Goal: Information Seeking & Learning: Learn about a topic

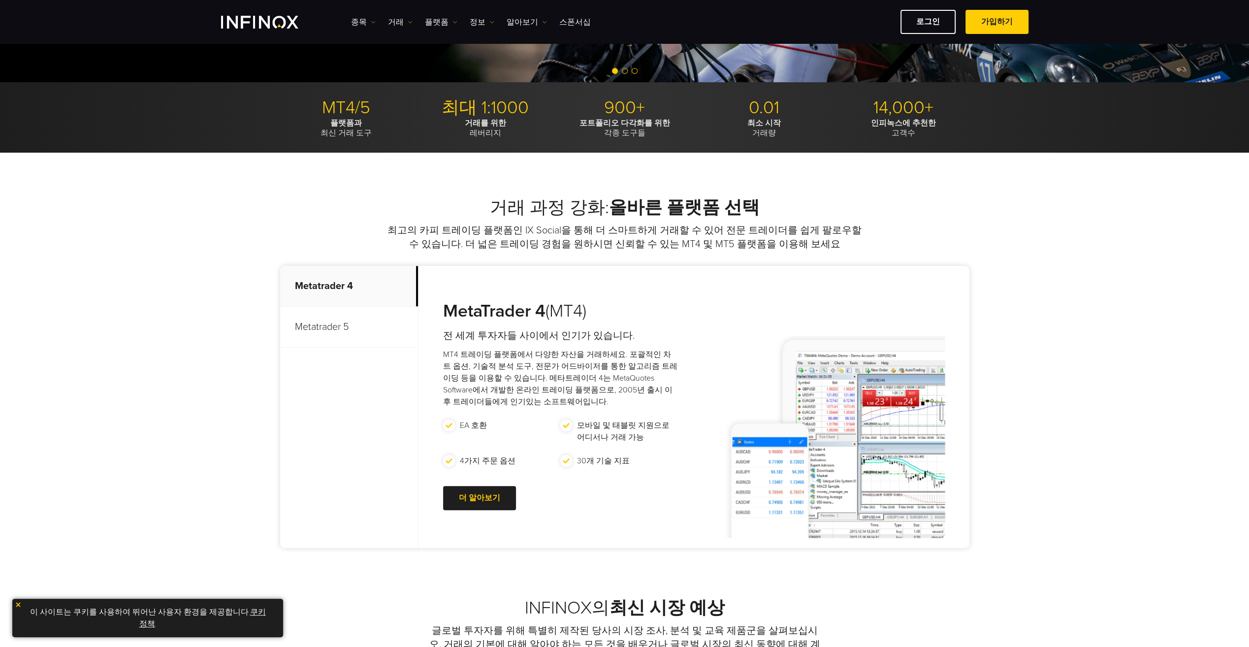
scroll to position [246, 0]
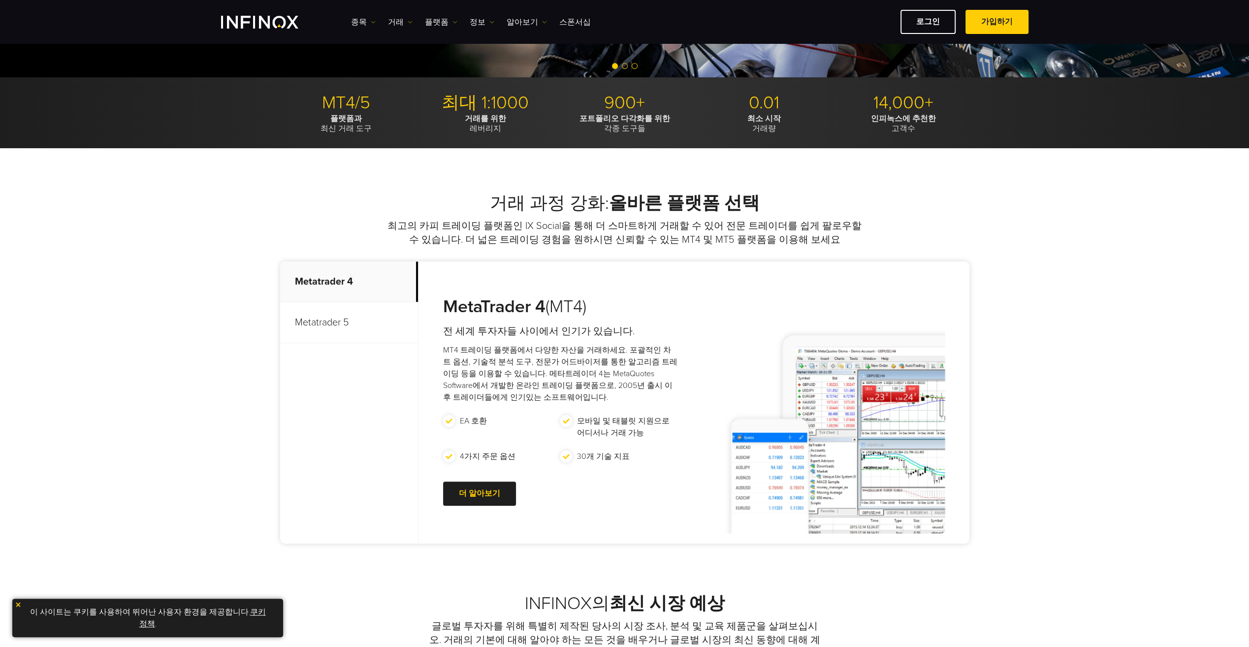
click at [330, 321] on p "Metatrader 5" at bounding box center [349, 322] width 138 height 41
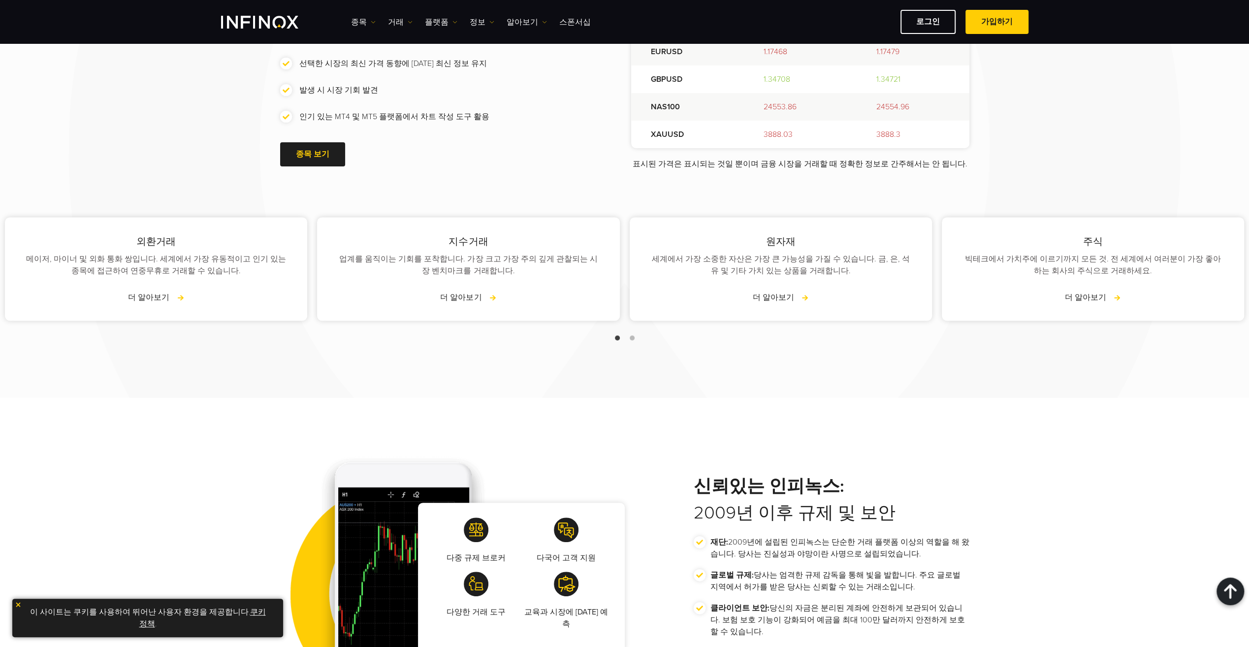
scroll to position [1329, 0]
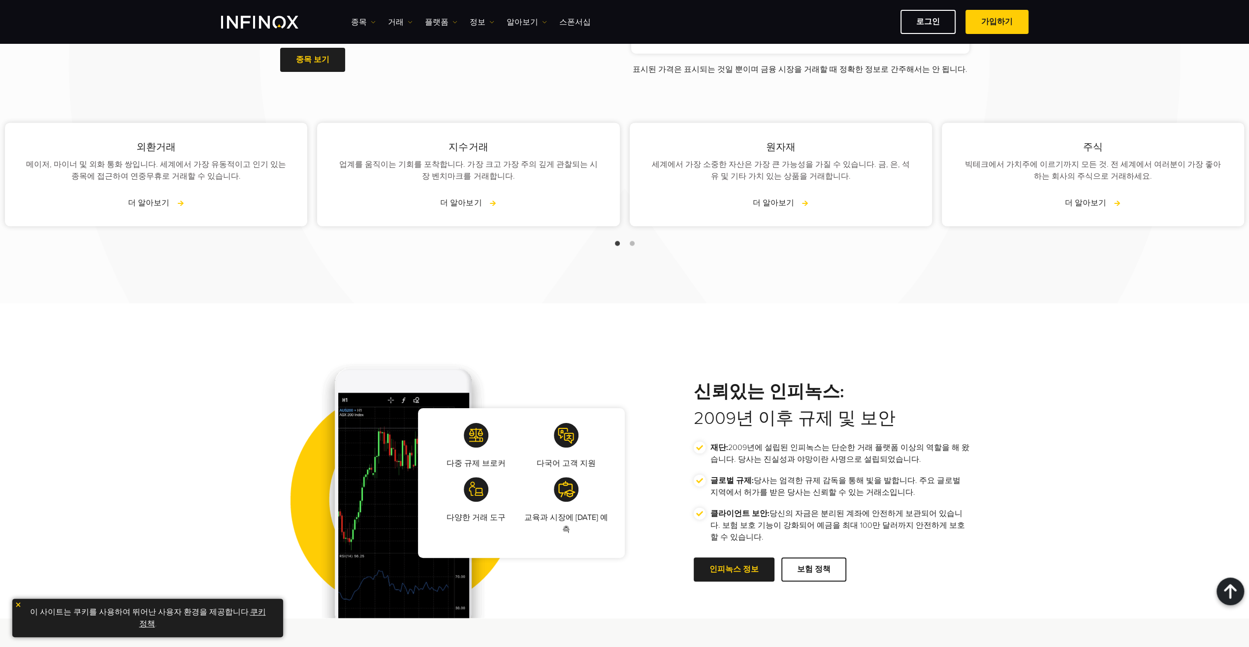
click at [246, 612] on link "쿠키 정책" at bounding box center [202, 618] width 127 height 22
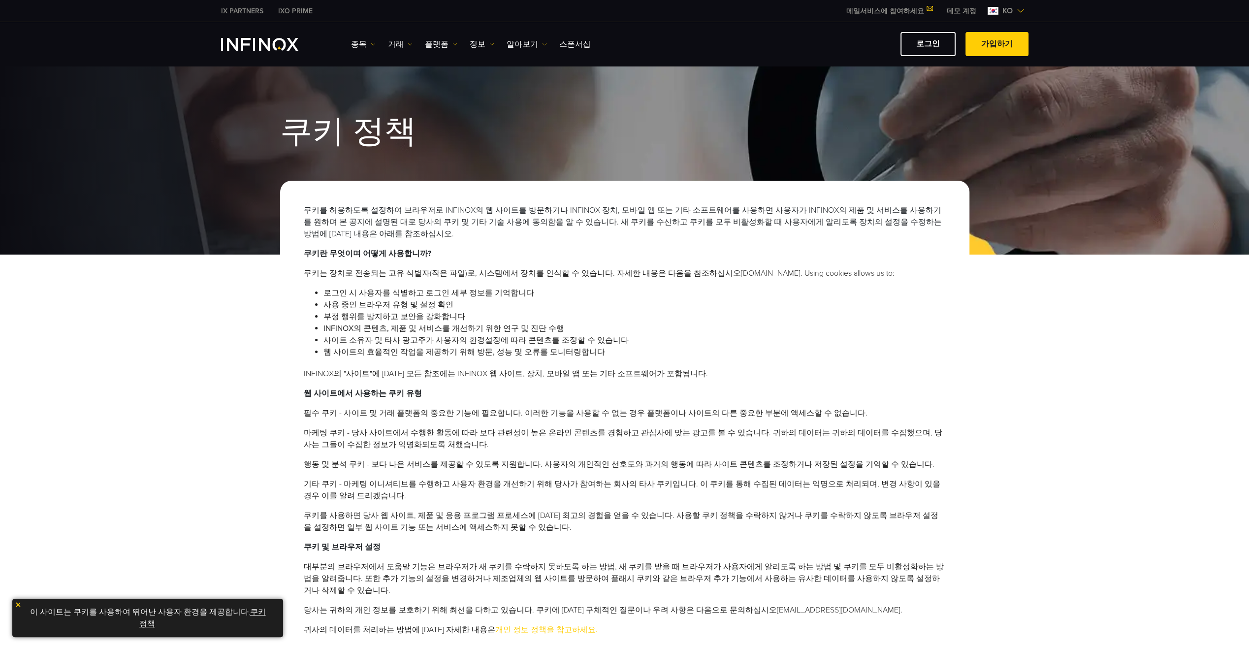
click at [408, 92] on div "쿠키 정책" at bounding box center [624, 160] width 1249 height 189
click at [134, 283] on div "쿠키 정책 쿠키를 허용하도록 설정하여 브라우저로 INFINOX의 웹 사이트를 방문하거나 INFINOX 장치, 모바일 앱 또는 기타 소프트웨어를…" at bounding box center [624, 369] width 1249 height 607
click at [433, 43] on link "플랫폼" at bounding box center [441, 44] width 32 height 12
click at [441, 93] on link "MT5" at bounding box center [462, 96] width 75 height 21
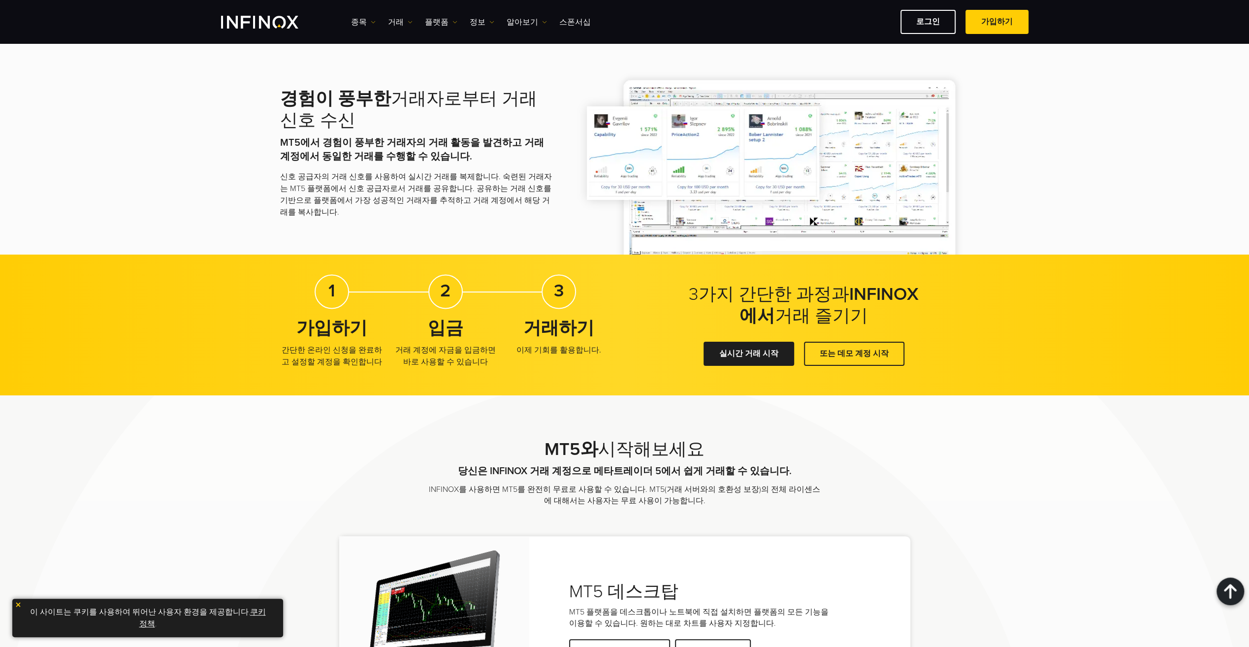
scroll to position [1575, 0]
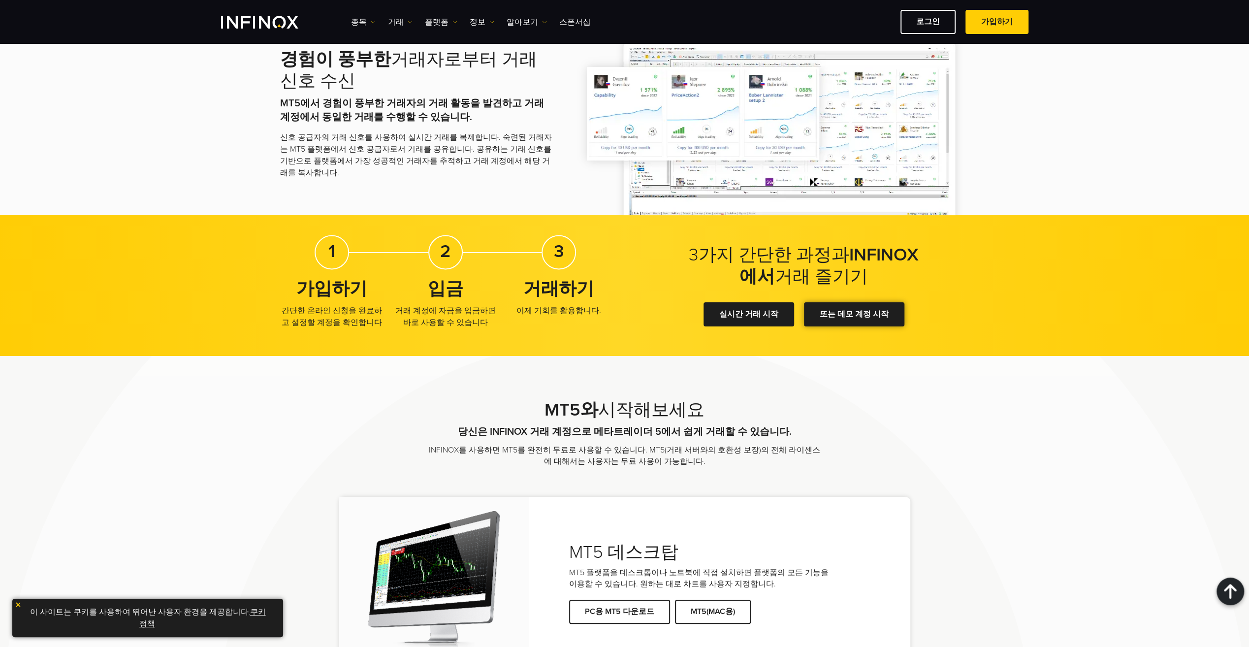
click at [825, 311] on link "또는 데모 계정 시작" at bounding box center [854, 314] width 100 height 24
